Goal: Communication & Community: Answer question/provide support

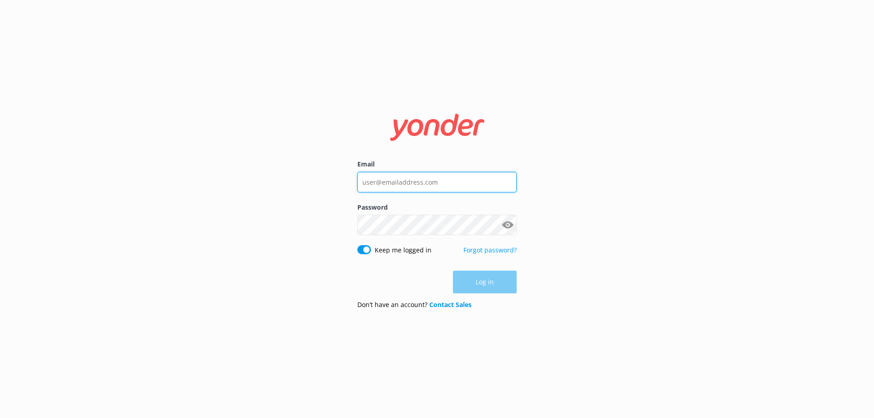
type input "[EMAIL_ADDRESS][DOMAIN_NAME]"
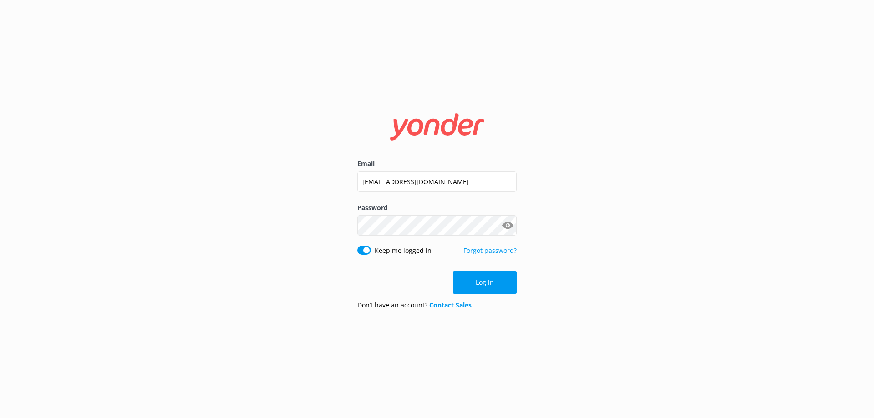
click at [487, 281] on div "Log in" at bounding box center [436, 282] width 159 height 23
click at [487, 281] on button "Log in" at bounding box center [485, 282] width 64 height 23
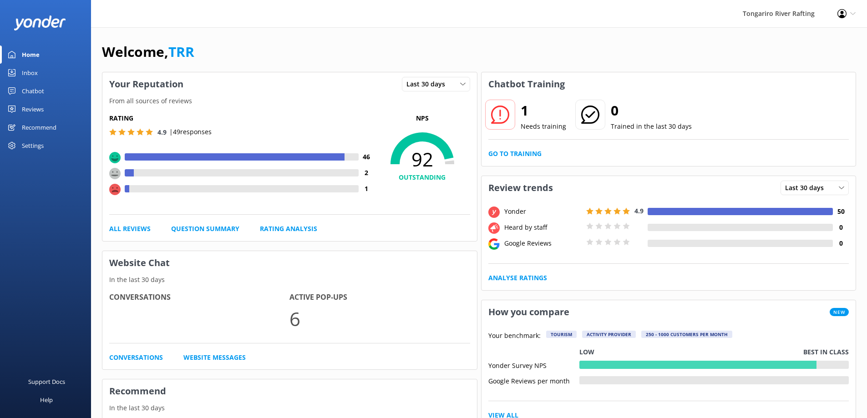
click at [51, 70] on link "Inbox" at bounding box center [45, 73] width 91 height 18
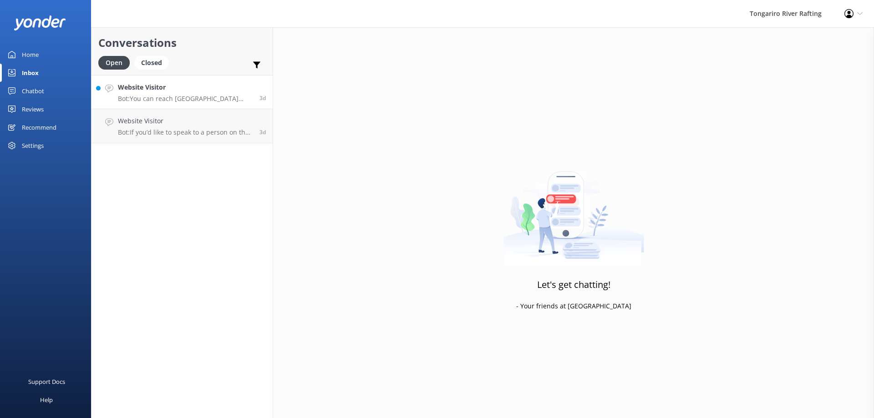
click at [198, 97] on p "Bot: You can reach Tongariro River Rafting by calling [PHONE_NUMBER], or email …" at bounding box center [185, 99] width 135 height 8
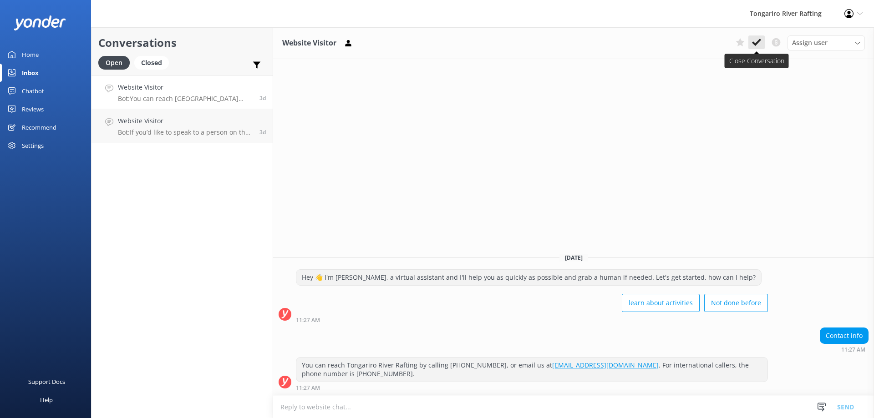
click at [763, 44] on button at bounding box center [756, 43] width 16 height 14
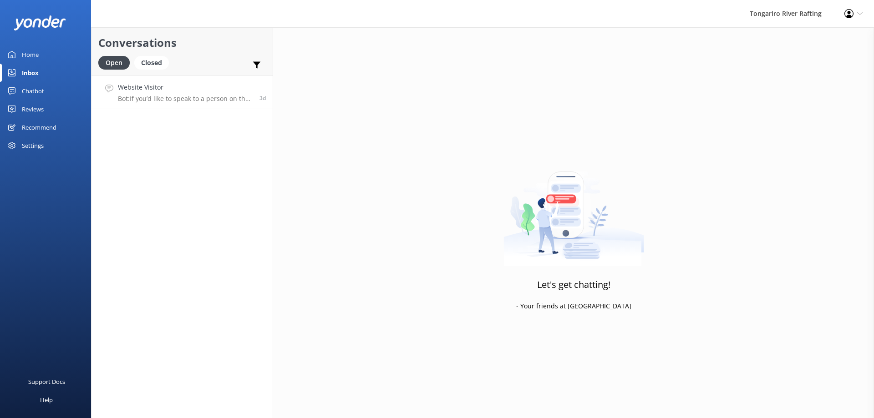
click at [190, 106] on link "Website Visitor Bot: If you’d like to speak to a person on the Tongariro River …" at bounding box center [182, 92] width 181 height 34
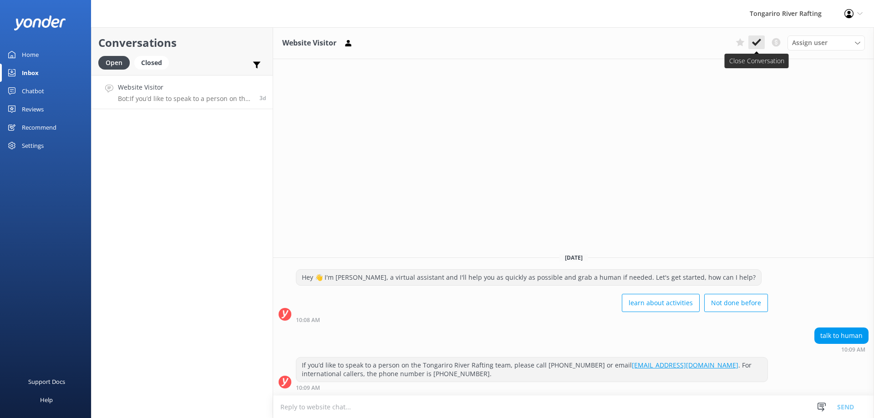
drag, startPoint x: 758, startPoint y: 41, endPoint x: 278, endPoint y: 49, distance: 479.9
click at [756, 42] on icon at bounding box center [756, 42] width 9 height 9
